Goal: Task Accomplishment & Management: Manage account settings

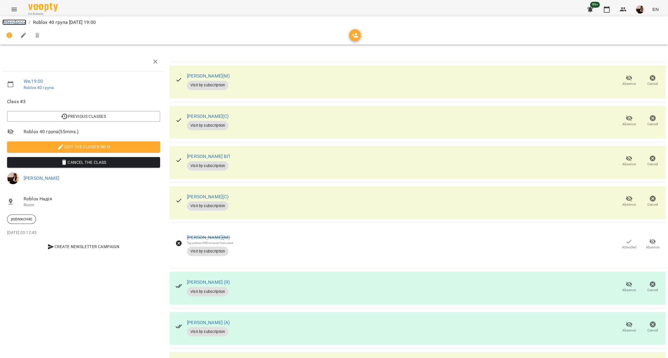
click at [25, 23] on link "Attendance" at bounding box center [14, 22] width 24 height 6
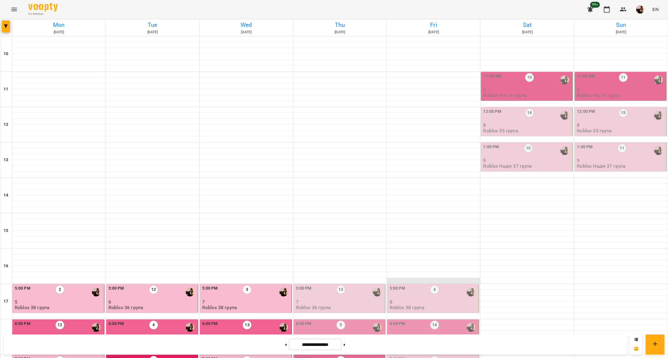
scroll to position [164, 0]
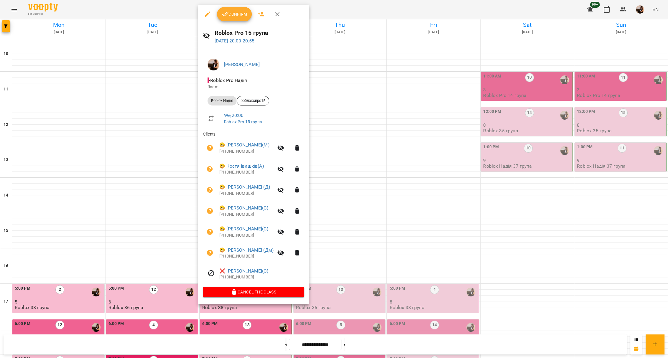
click at [236, 18] on button "Confirm" at bounding box center [234, 14] width 35 height 14
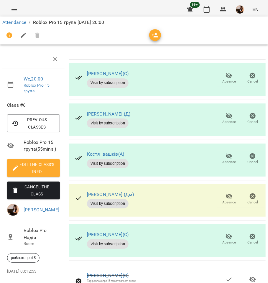
scroll to position [40, 0]
click at [225, 193] on icon "button" at bounding box center [228, 196] width 7 height 7
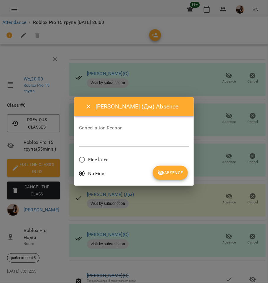
click at [102, 156] on span "Fine later" at bounding box center [97, 159] width 19 height 7
click at [149, 171] on div "No Fine" at bounding box center [134, 174] width 110 height 14
click at [174, 171] on span "Absence" at bounding box center [170, 172] width 26 height 7
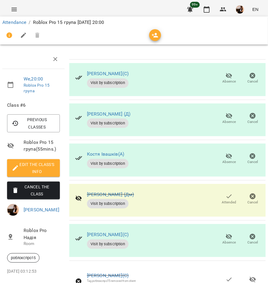
scroll to position [0, 0]
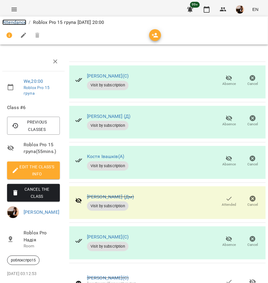
click at [21, 22] on link "Attendance" at bounding box center [14, 22] width 24 height 6
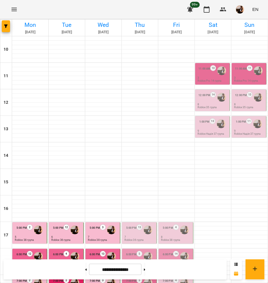
scroll to position [125, 0]
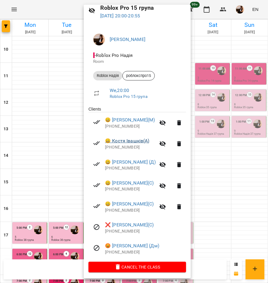
scroll to position [27, 0]
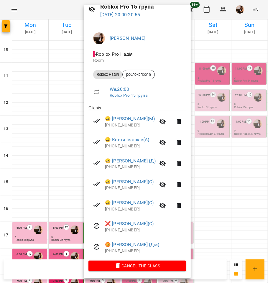
click at [228, 123] on div at bounding box center [134, 141] width 268 height 283
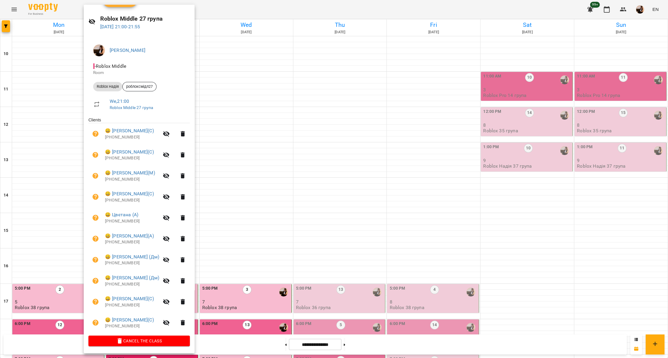
scroll to position [164, 0]
